Goal: Complete application form

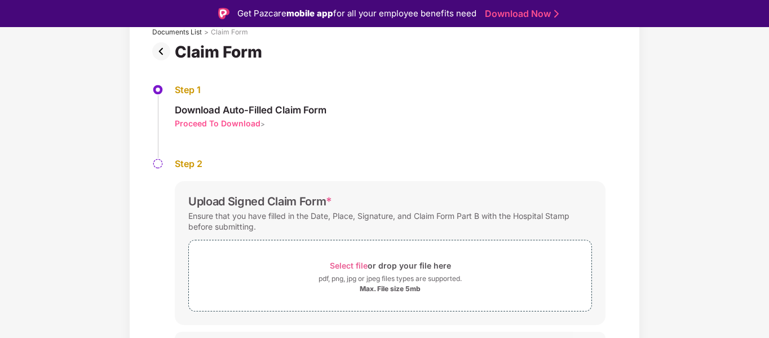
scroll to position [98, 0]
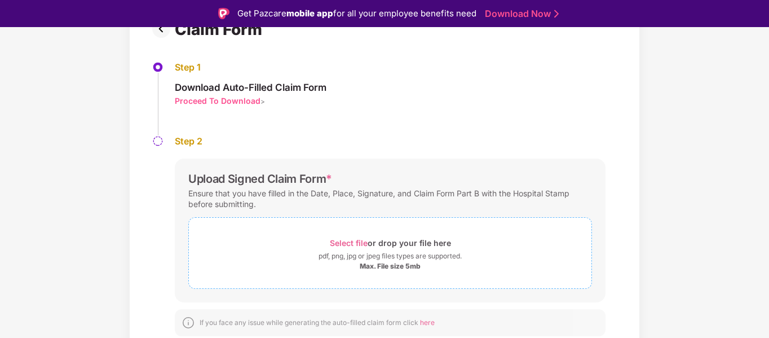
click at [347, 240] on span "Select file" at bounding box center [349, 243] width 38 height 10
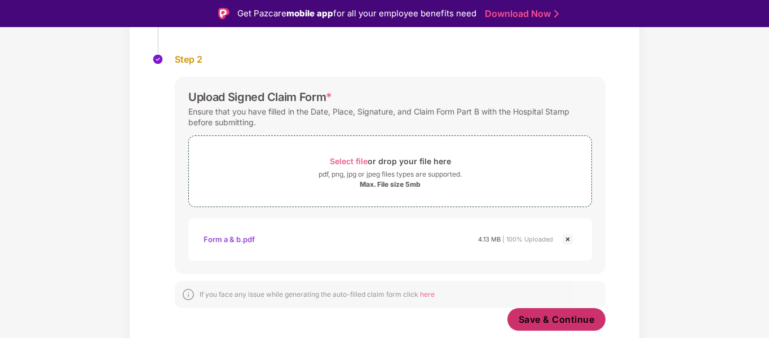
scroll to position [180, 0]
click at [576, 320] on span "Save & Continue" at bounding box center [557, 319] width 76 height 12
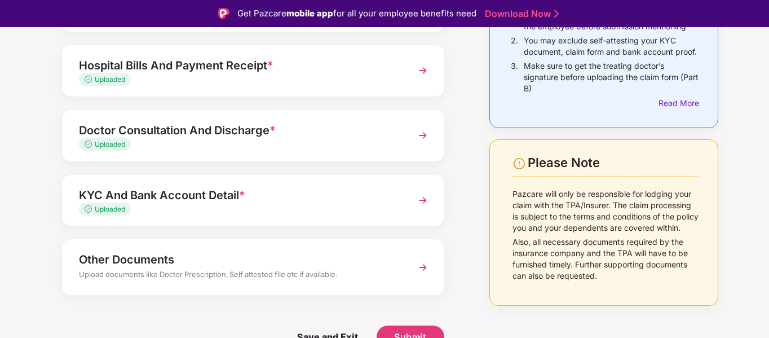
scroll to position [27, 0]
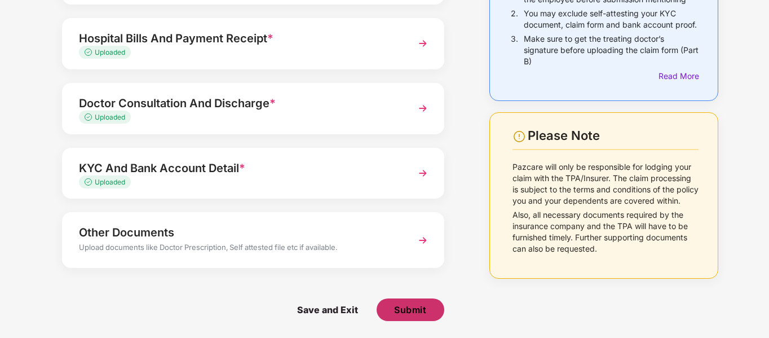
click at [422, 309] on span "Submit" at bounding box center [410, 309] width 32 height 12
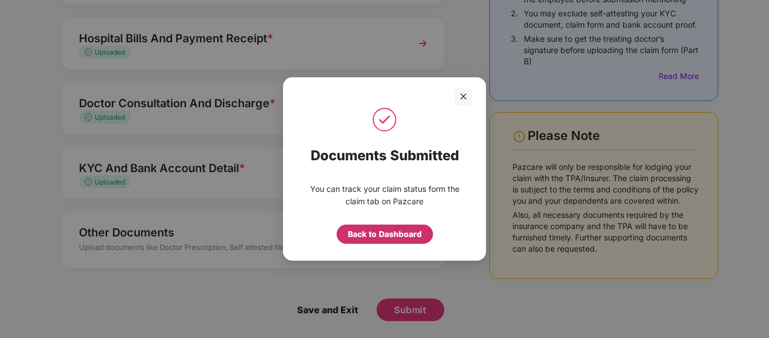
click at [362, 229] on div "Back to Dashboard" at bounding box center [385, 234] width 74 height 12
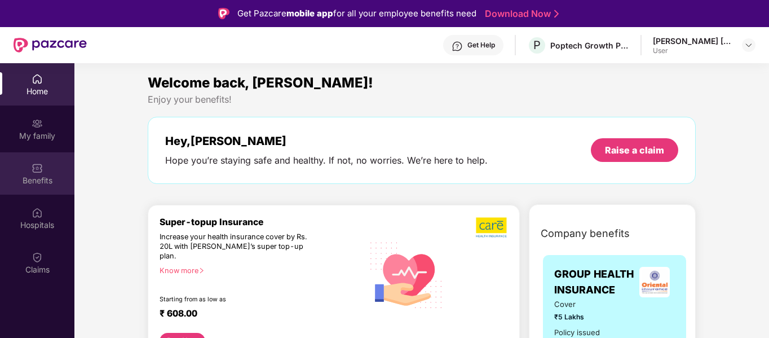
click at [45, 169] on div "Benefits" at bounding box center [37, 173] width 74 height 42
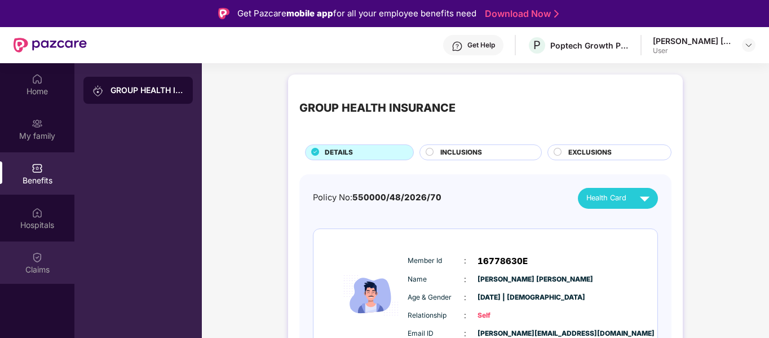
click at [36, 270] on div "Claims" at bounding box center [37, 269] width 74 height 11
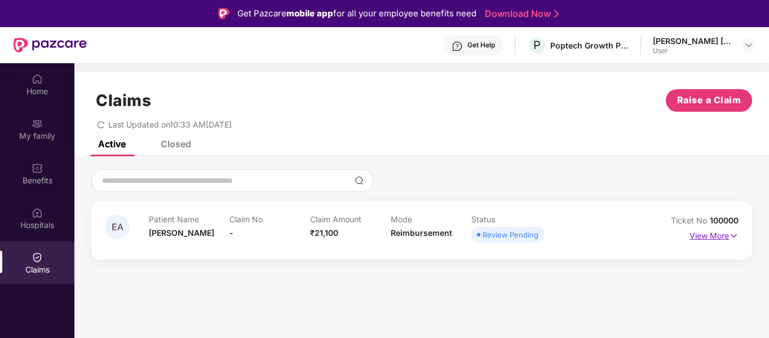
click at [733, 236] on img at bounding box center [734, 236] width 10 height 12
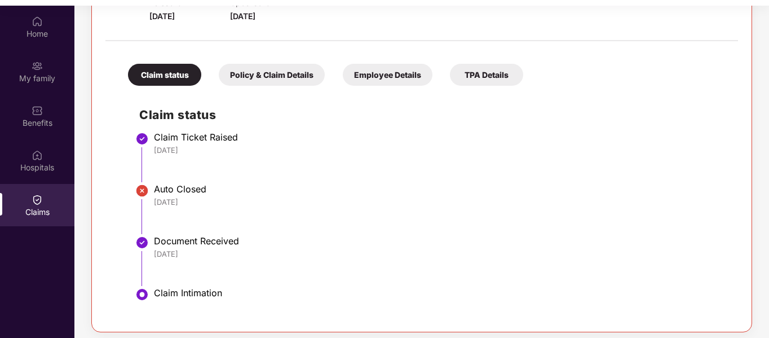
scroll to position [63, 0]
